Goal: Task Accomplishment & Management: Complete application form

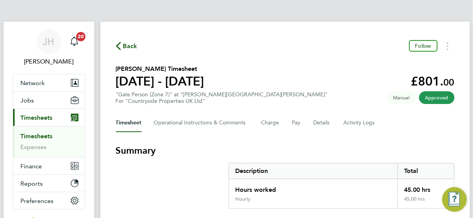
click at [131, 47] on span "Back" at bounding box center [130, 46] width 14 height 9
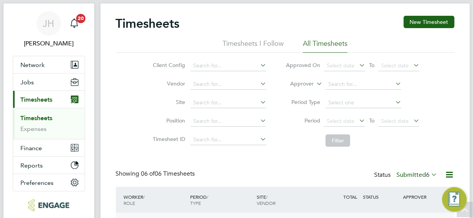
scroll to position [14, 0]
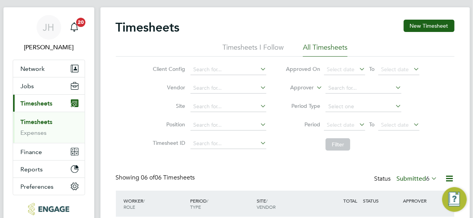
click at [430, 178] on icon at bounding box center [430, 178] width 0 height 11
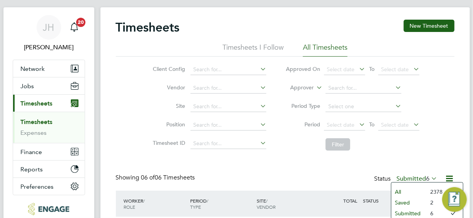
click at [432, 212] on li "6" at bounding box center [435, 213] width 16 height 11
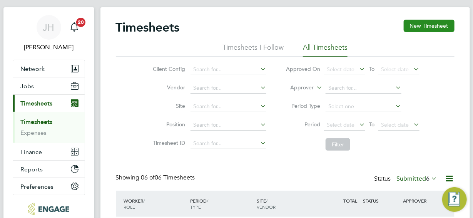
click at [430, 25] on button "New Timesheet" at bounding box center [429, 26] width 51 height 12
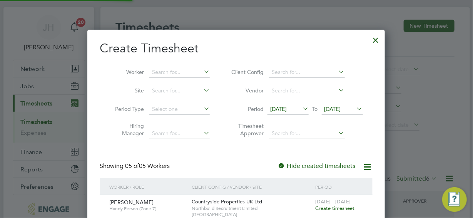
scroll to position [3, 4]
click at [152, 72] on input at bounding box center [179, 72] width 60 height 11
click at [159, 80] on b "[PERSON_NAME]" at bounding box center [174, 83] width 45 height 7
type input "[PERSON_NAME]"
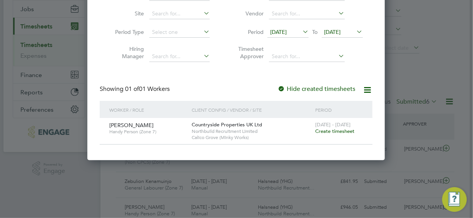
click at [338, 131] on span "Create timesheet" at bounding box center [334, 131] width 39 height 7
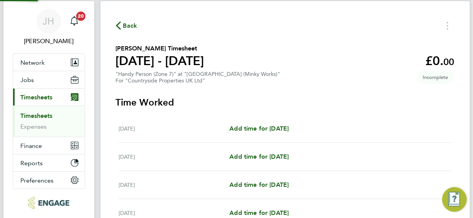
scroll to position [14, 0]
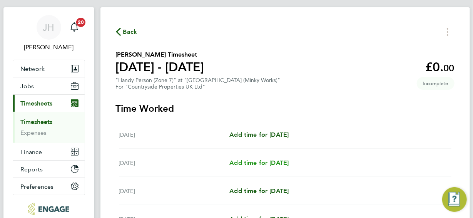
click at [270, 164] on span "Add time for [DATE]" at bounding box center [258, 162] width 59 height 7
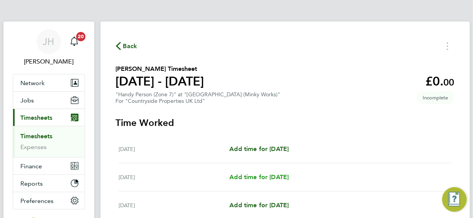
select select "30"
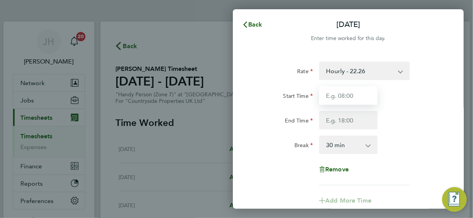
click at [352, 95] on input "Start Time" at bounding box center [348, 95] width 59 height 18
type input "07:30"
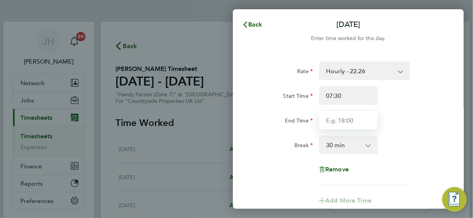
click at [352, 121] on input "End Time" at bounding box center [348, 120] width 59 height 18
type input "17:00"
click at [404, 154] on div "Rate Hourly - 22.26 Start Time 07:30 End Time 17:00 Break 0 min 15 min 30 min 4…" at bounding box center [349, 124] width 188 height 124
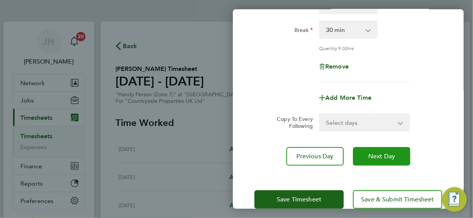
scroll to position [116, 0]
click at [382, 156] on span "Next Day" at bounding box center [381, 156] width 27 height 8
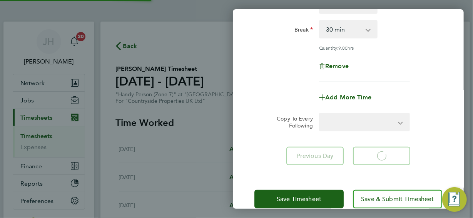
select select "30"
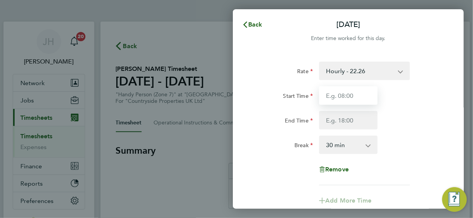
click at [345, 98] on input "Start Time" at bounding box center [348, 95] width 59 height 18
type input "07:30"
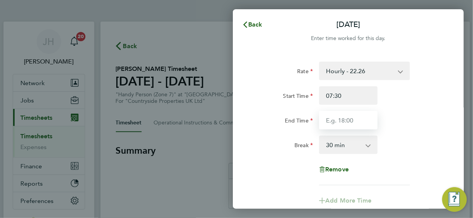
click at [350, 122] on input "End Time" at bounding box center [348, 120] width 59 height 18
type input "17:00"
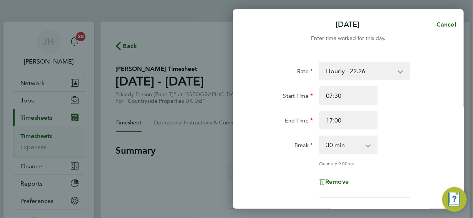
click at [382, 167] on div "Rate Hourly - 22.26 Start Time 07:30 End Time 17:00 Break 0 min 15 min 30 min 4…" at bounding box center [349, 130] width 188 height 136
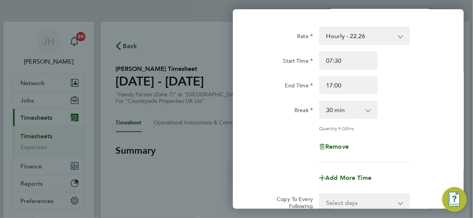
scroll to position [116, 0]
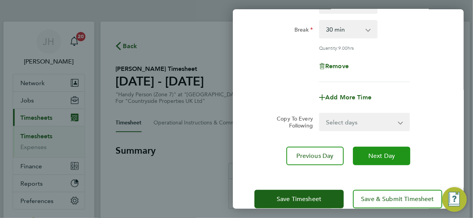
click at [379, 156] on span "Next Day" at bounding box center [381, 156] width 27 height 8
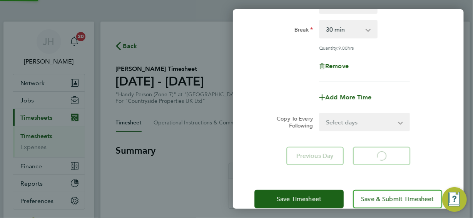
select select "30"
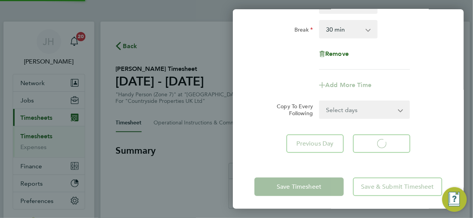
select select "30"
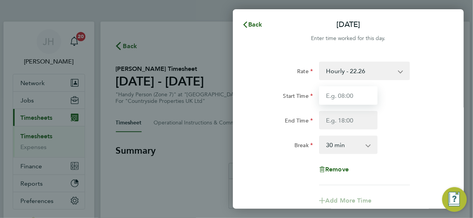
click at [355, 96] on input "Start Time" at bounding box center [348, 95] width 59 height 18
type input "07:30"
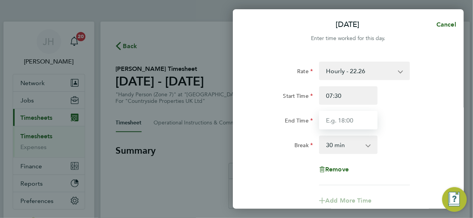
click at [349, 120] on input "End Time" at bounding box center [348, 120] width 59 height 18
type input "17:00"
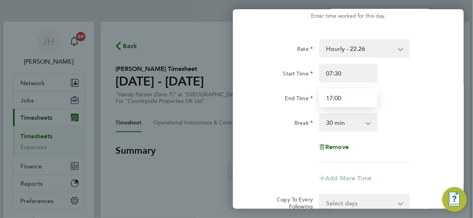
scroll to position [77, 0]
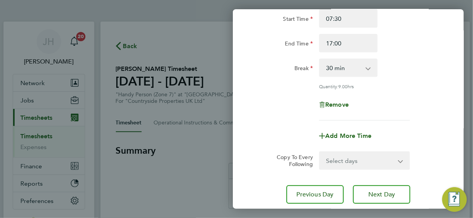
click at [392, 122] on app-timesheet-line-form-group "Rate Hourly - 22.26 Start Time 07:30 End Time 17:00 Break 0 min 15 min 30 min 4…" at bounding box center [349, 65] width 188 height 161
click at [385, 191] on span "Next Day" at bounding box center [381, 195] width 27 height 8
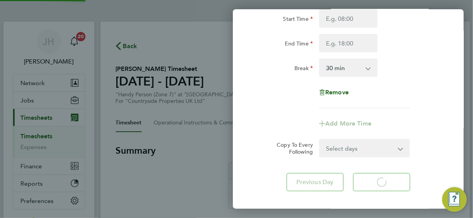
select select "30"
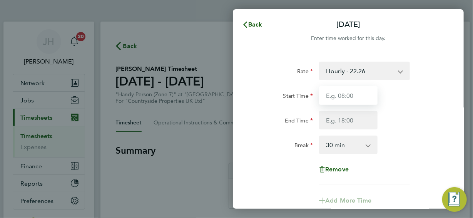
click at [355, 97] on input "Start Time" at bounding box center [348, 95] width 59 height 18
type input "07:30"
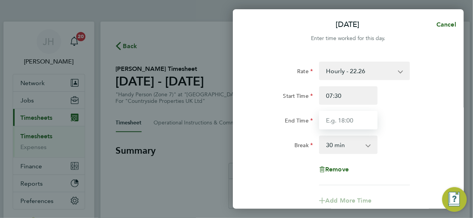
click at [355, 119] on input "End Time" at bounding box center [348, 120] width 59 height 18
type input "17:00"
click at [396, 158] on div "Rate Hourly - 22.26 Start Time 07:30 End Time 17:00 Break 0 min 15 min 30 min 4…" at bounding box center [349, 124] width 188 height 124
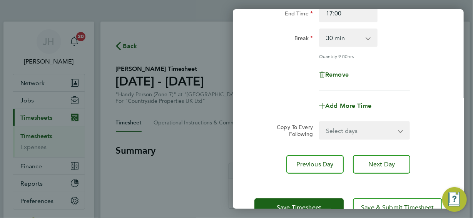
scroll to position [116, 0]
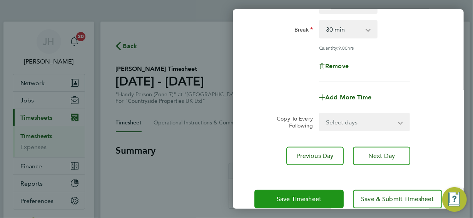
click at [315, 197] on span "Save Timesheet" at bounding box center [299, 199] width 45 height 8
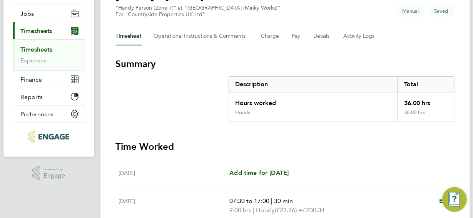
scroll to position [77, 0]
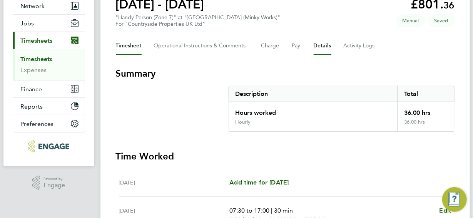
click at [321, 45] on button "Details" at bounding box center [323, 46] width 18 height 18
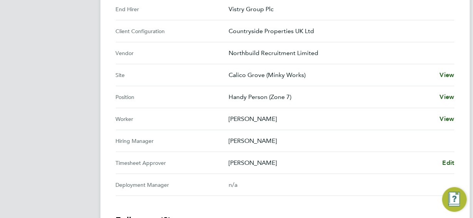
scroll to position [270, 0]
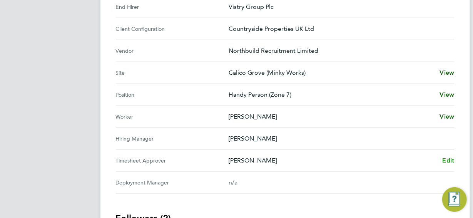
click at [446, 159] on span "Edit" at bounding box center [449, 160] width 12 height 7
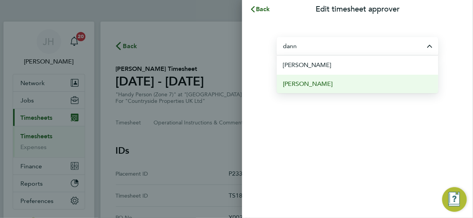
click at [320, 81] on span "[PERSON_NAME]" at bounding box center [308, 83] width 50 height 9
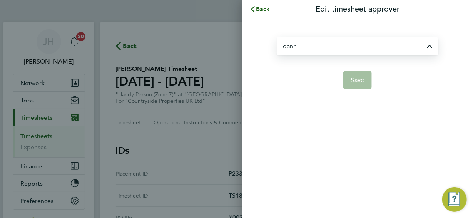
type input "[PERSON_NAME]"
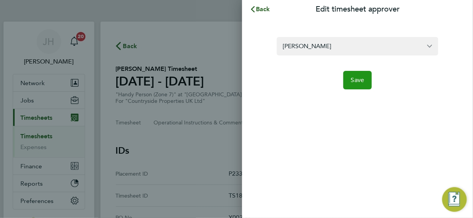
click at [357, 80] on span "Save" at bounding box center [357, 80] width 13 height 8
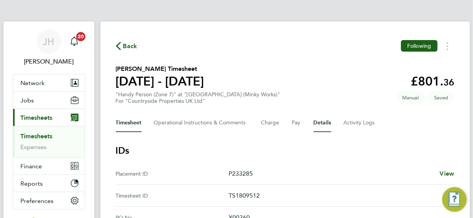
click at [129, 123] on button "Timesheet" at bounding box center [129, 123] width 26 height 18
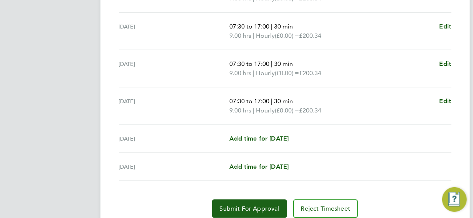
scroll to position [327, 0]
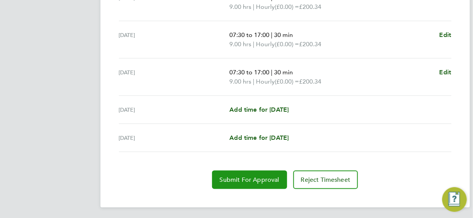
click at [236, 178] on span "Submit For Approval" at bounding box center [250, 180] width 60 height 8
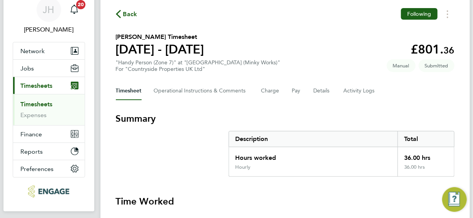
scroll to position [0, 0]
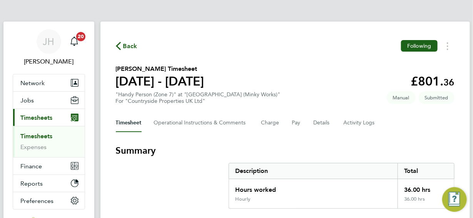
click at [132, 46] on span "Back" at bounding box center [130, 46] width 14 height 9
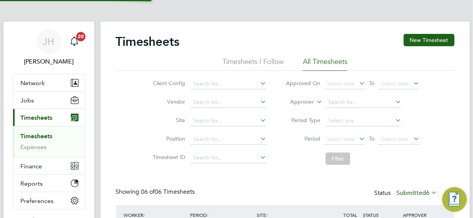
scroll to position [20, 67]
click at [29, 100] on span "Jobs" at bounding box center [27, 100] width 13 height 7
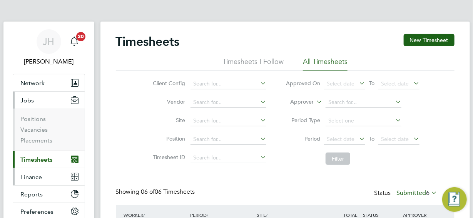
click at [32, 175] on span "Finance" at bounding box center [32, 176] width 22 height 7
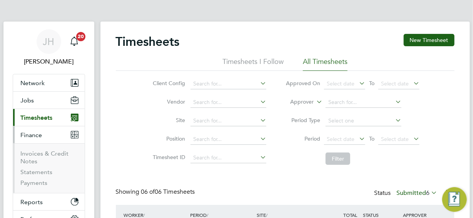
click at [30, 118] on span "Timesheets" at bounding box center [37, 117] width 32 height 7
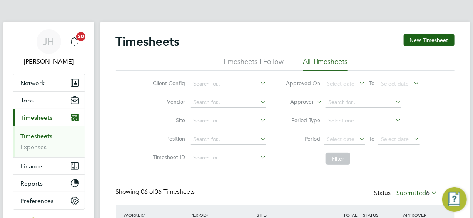
click at [430, 192] on icon at bounding box center [430, 192] width 0 height 11
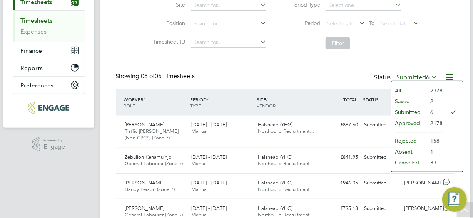
click at [406, 152] on li "Absent" at bounding box center [409, 151] width 35 height 11
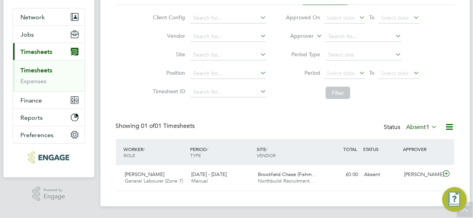
click at [430, 125] on icon at bounding box center [430, 126] width 0 height 11
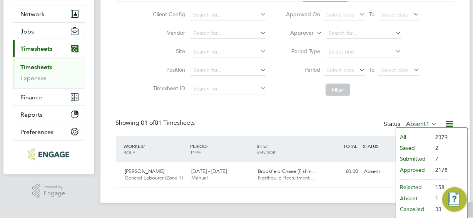
click at [413, 147] on li "Saved" at bounding box center [413, 147] width 35 height 11
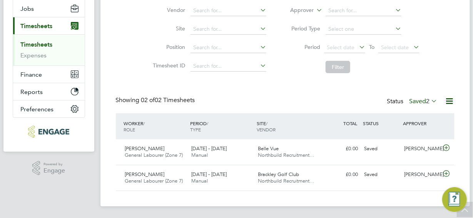
click at [430, 99] on icon at bounding box center [430, 100] width 0 height 11
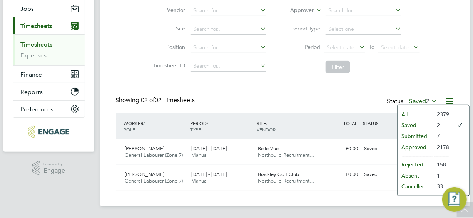
click at [426, 134] on li "Submitted" at bounding box center [415, 136] width 35 height 11
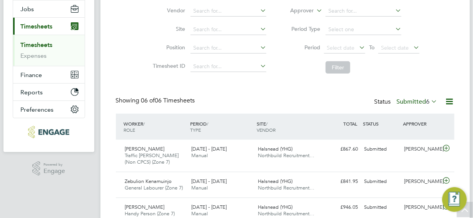
click at [430, 99] on icon at bounding box center [430, 101] width 0 height 11
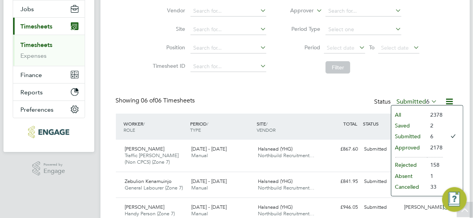
click at [434, 136] on li "6" at bounding box center [435, 136] width 16 height 11
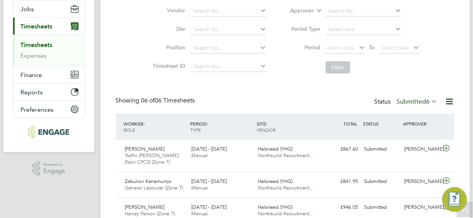
click at [430, 99] on icon at bounding box center [430, 101] width 0 height 11
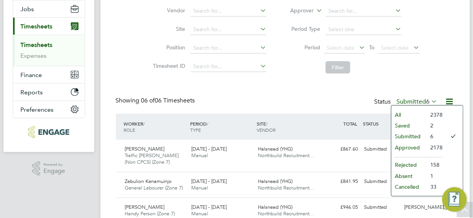
click at [405, 126] on li "Saved" at bounding box center [409, 125] width 35 height 11
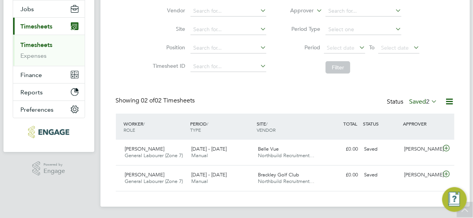
click at [430, 100] on icon at bounding box center [430, 101] width 0 height 11
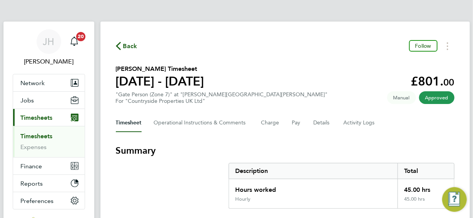
click at [127, 46] on span "Back" at bounding box center [130, 46] width 14 height 9
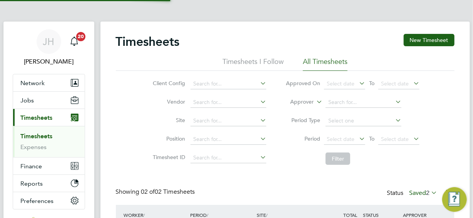
scroll to position [20, 67]
click at [430, 192] on icon at bounding box center [430, 192] width 0 height 11
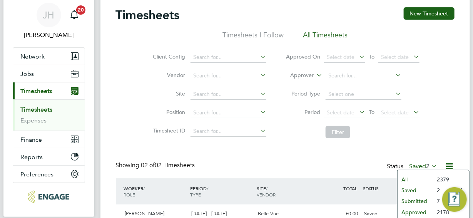
scroll to position [38, 0]
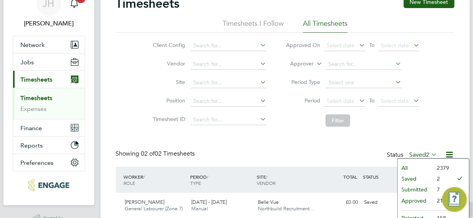
click at [419, 191] on li "Submitted" at bounding box center [415, 189] width 35 height 11
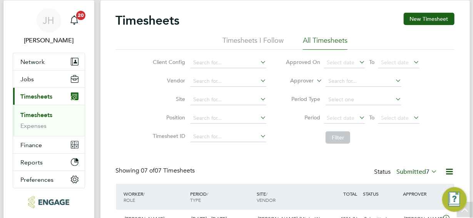
scroll to position [0, 0]
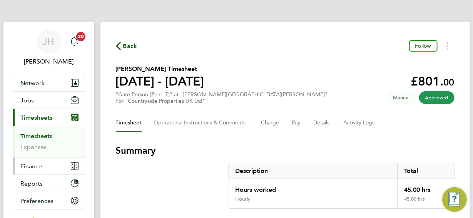
click at [34, 166] on span "Finance" at bounding box center [32, 165] width 22 height 7
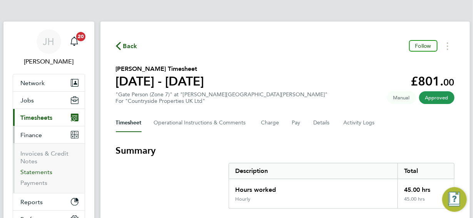
click at [38, 172] on link "Statements" at bounding box center [37, 171] width 32 height 7
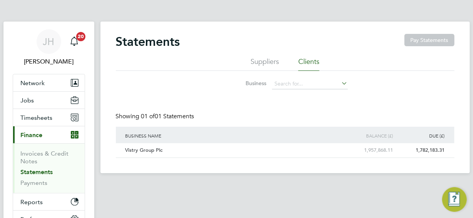
click at [265, 62] on li "Suppliers" at bounding box center [265, 64] width 28 height 14
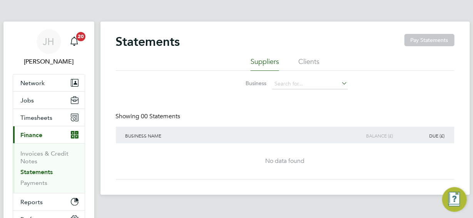
click at [308, 60] on li "Clients" at bounding box center [308, 64] width 21 height 14
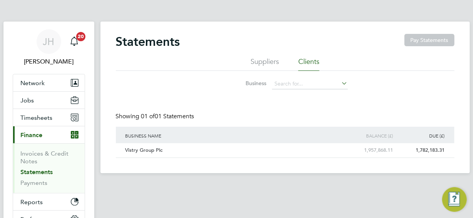
click at [340, 82] on icon at bounding box center [340, 83] width 0 height 11
click at [293, 94] on li "Vistry Group Plc" at bounding box center [310, 94] width 76 height 10
type input "Vistry Group Plc"
click at [437, 149] on icon at bounding box center [438, 150] width 8 height 9
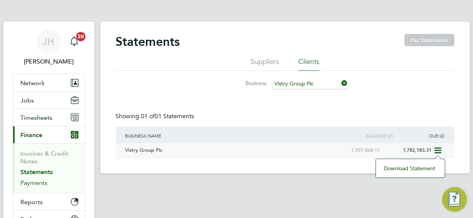
click at [37, 183] on link "Payments" at bounding box center [34, 182] width 27 height 7
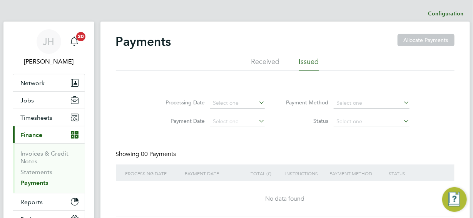
click at [266, 62] on li "Received" at bounding box center [265, 64] width 28 height 14
